Goal: Task Accomplishment & Management: Manage account settings

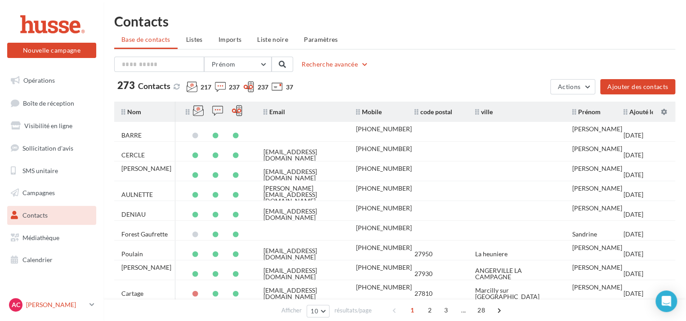
click at [50, 301] on p "[PERSON_NAME]" at bounding box center [56, 304] width 60 height 9
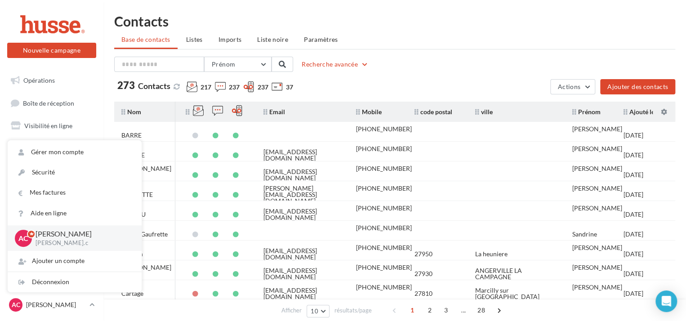
click at [73, 242] on p "[PERSON_NAME].c" at bounding box center [82, 243] width 92 height 8
drag, startPoint x: 88, startPoint y: 157, endPoint x: 63, endPoint y: 152, distance: 25.3
click at [63, 152] on link "Gérer mon compte" at bounding box center [75, 152] width 134 height 20
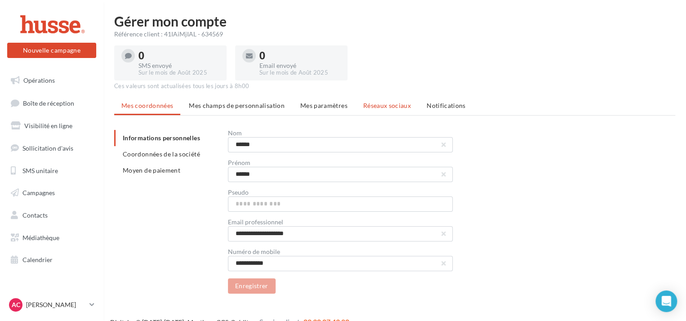
click at [383, 103] on span "Réseaux sociaux" at bounding box center [387, 106] width 48 height 8
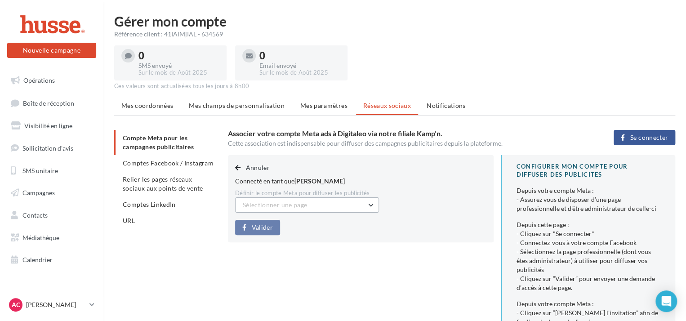
click at [356, 207] on button "Sélectionner une page" at bounding box center [307, 204] width 144 height 15
click at [331, 225] on span "Husse Eure et Loir Dreux (Admin)" at bounding box center [297, 228] width 94 height 8
click at [266, 226] on span "Valider" at bounding box center [262, 227] width 21 height 7
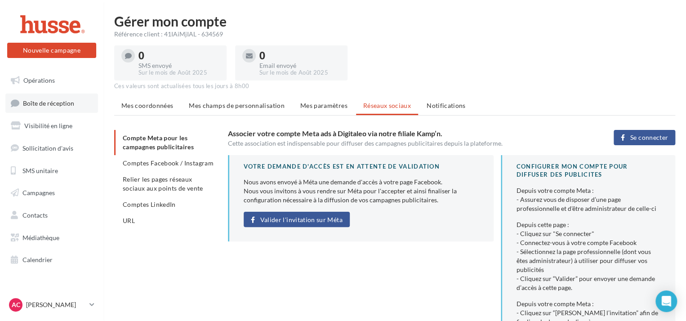
click at [52, 107] on span "Boîte de réception" at bounding box center [48, 103] width 51 height 8
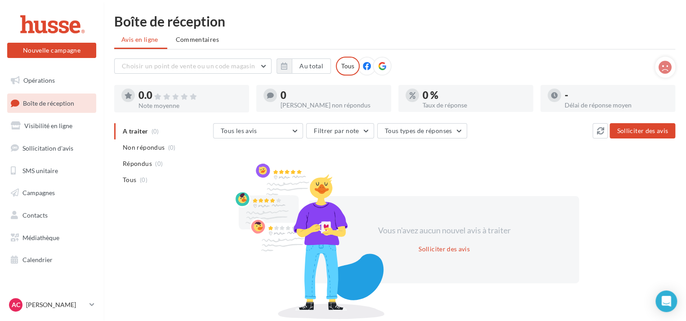
click at [378, 67] on icon at bounding box center [382, 66] width 8 height 8
click at [664, 134] on button "Solliciter des avis" at bounding box center [643, 130] width 66 height 15
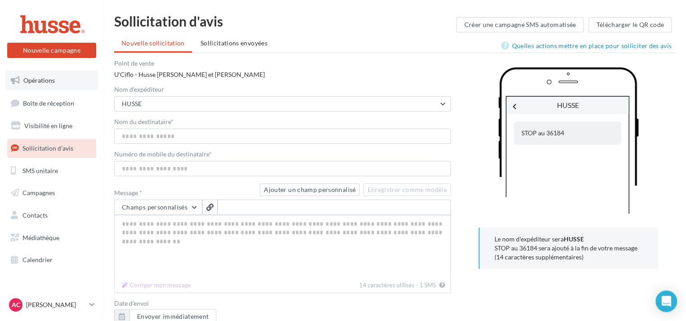
click at [59, 77] on link "Opérations" at bounding box center [51, 80] width 93 height 19
